Goal: Task Accomplishment & Management: Manage account settings

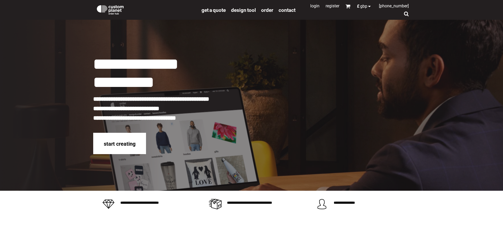
click at [312, 7] on link "Login" at bounding box center [314, 5] width 9 height 5
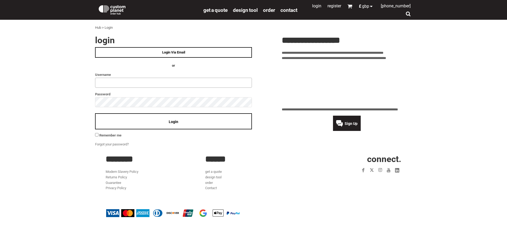
click at [113, 83] on input "text" at bounding box center [173, 83] width 157 height 10
type input "**********"
click at [177, 125] on div "Login" at bounding box center [173, 121] width 157 height 16
